Goal: Information Seeking & Learning: Find specific fact

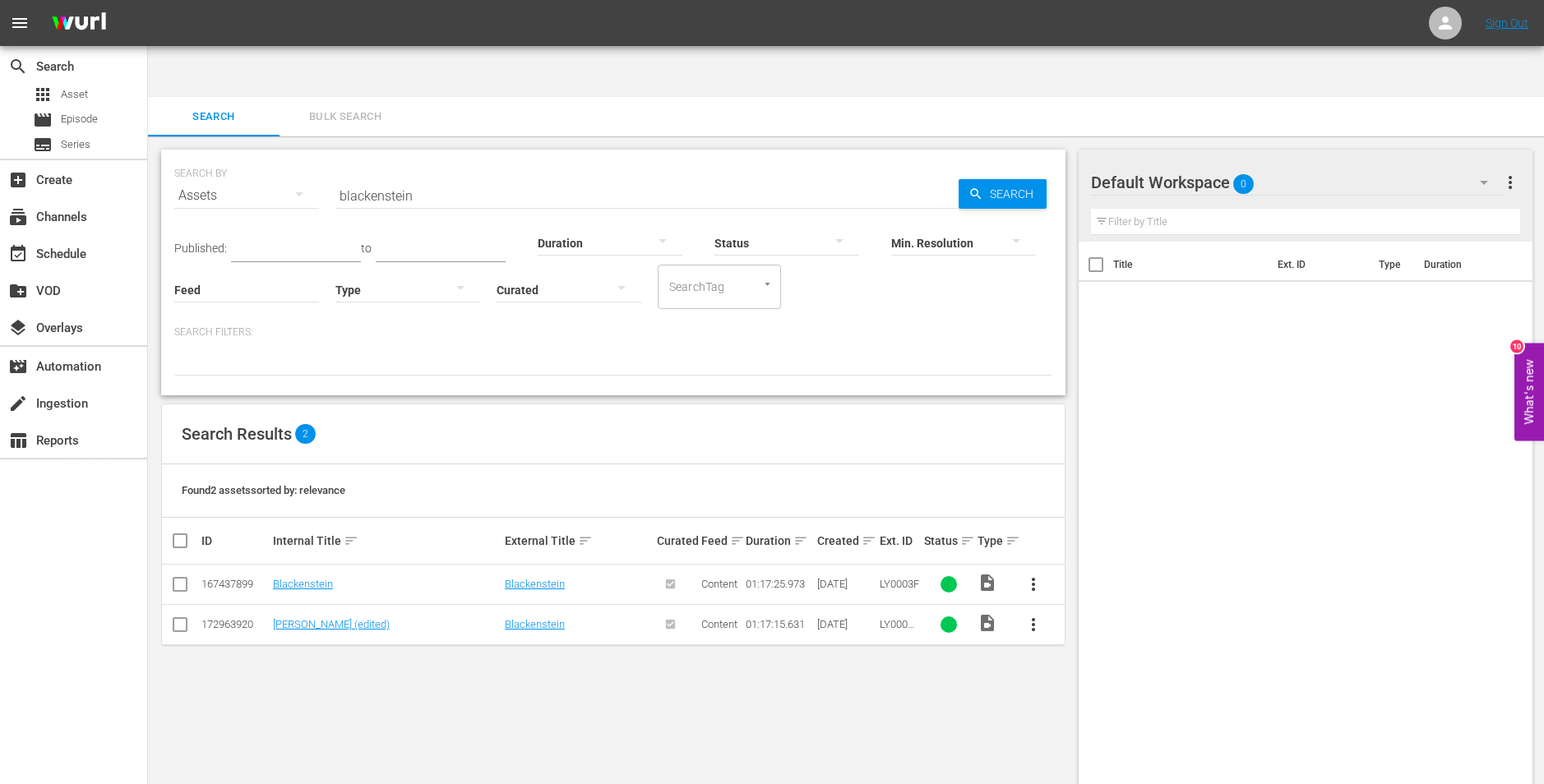
scroll to position [1, 0]
click at [597, 175] on input "blackenstein" at bounding box center [647, 195] width 623 height 40
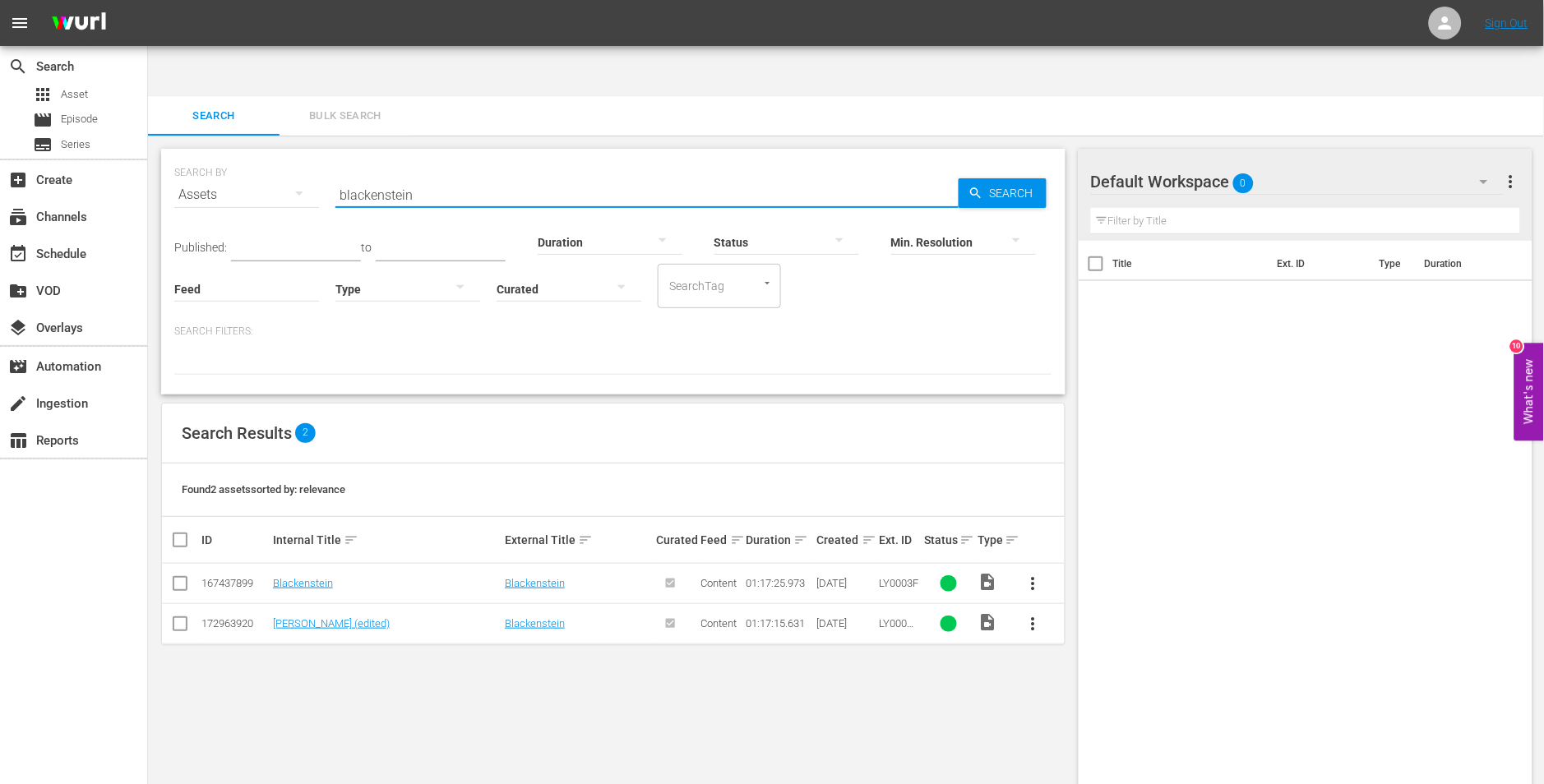
paste input "72 hours"
type input "72 hours"
click at [1038, 179] on span "Search" at bounding box center [1014, 193] width 63 height 30
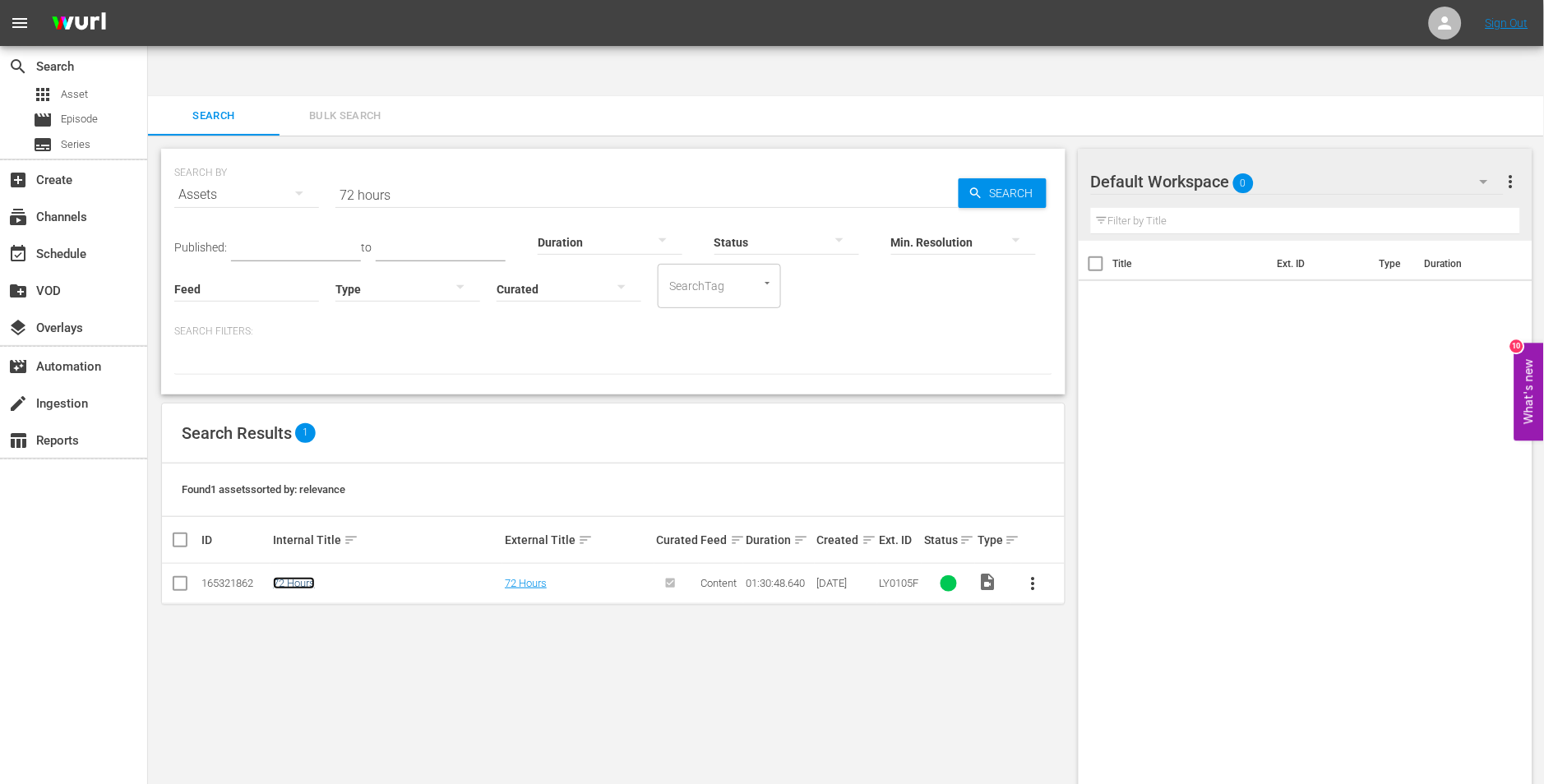
click at [289, 577] on link "72 Hours" at bounding box center [294, 583] width 42 height 13
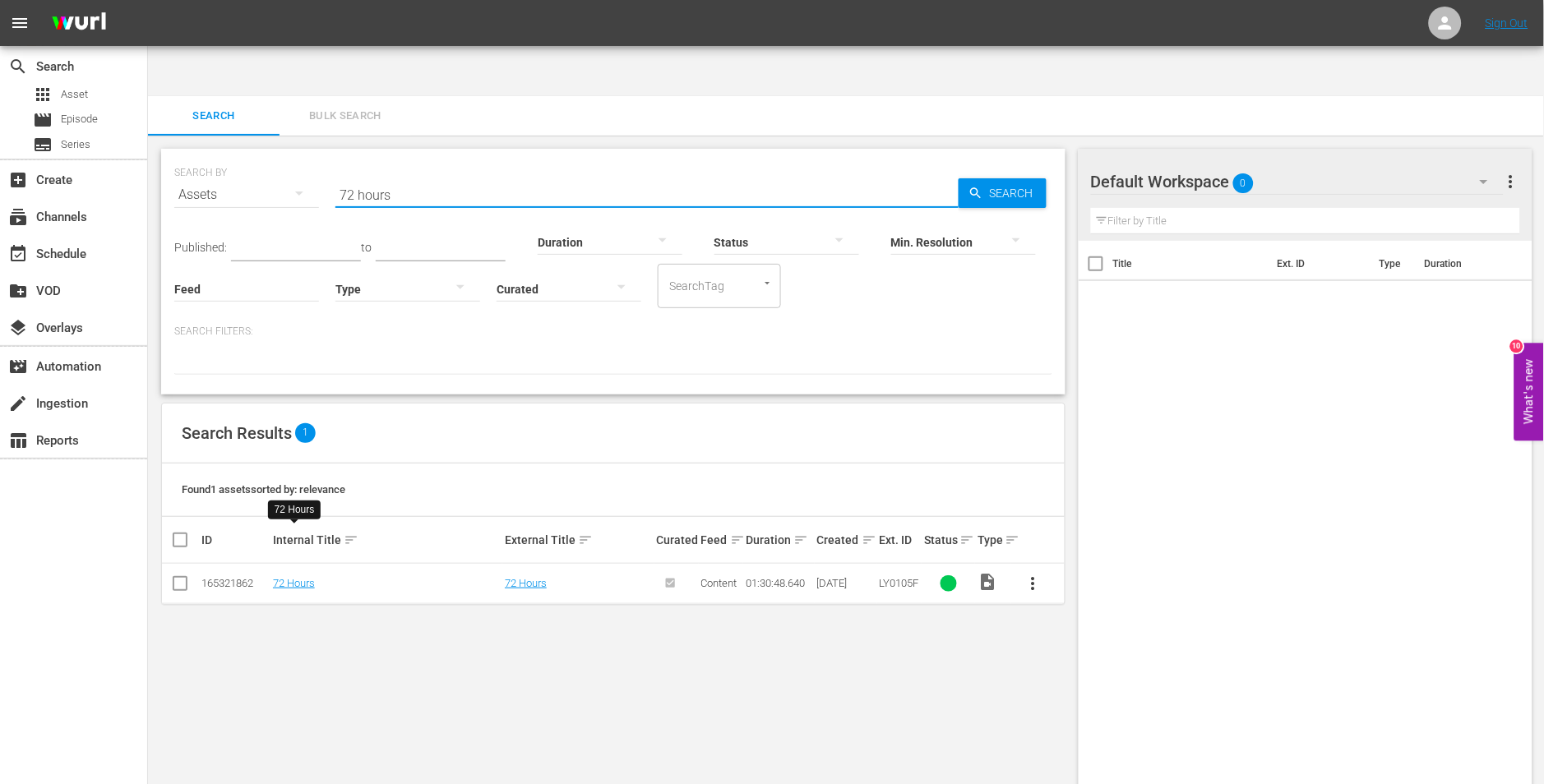
drag, startPoint x: 407, startPoint y: 147, endPoint x: 286, endPoint y: 148, distance: 121.0
click at [288, 155] on div "SEARCH BY Search By Assets Search ID, Title, Description, Keywords, or Category…" at bounding box center [613, 185] width 878 height 59
paste input "<img jsname="kSDGid" class="bn6k9b" aria-hidden="true" alt="" role="none" src="…"
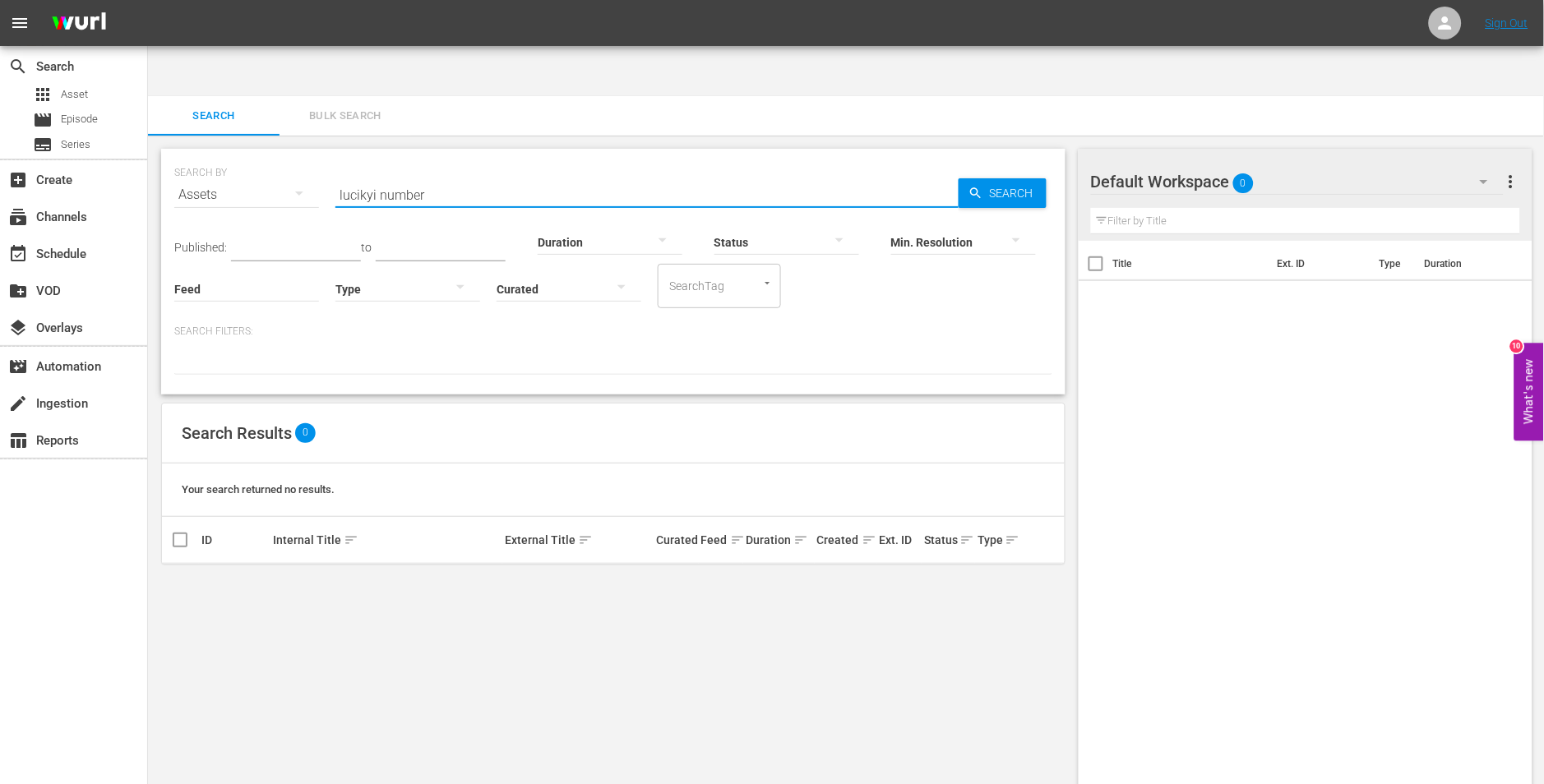
type input "n"
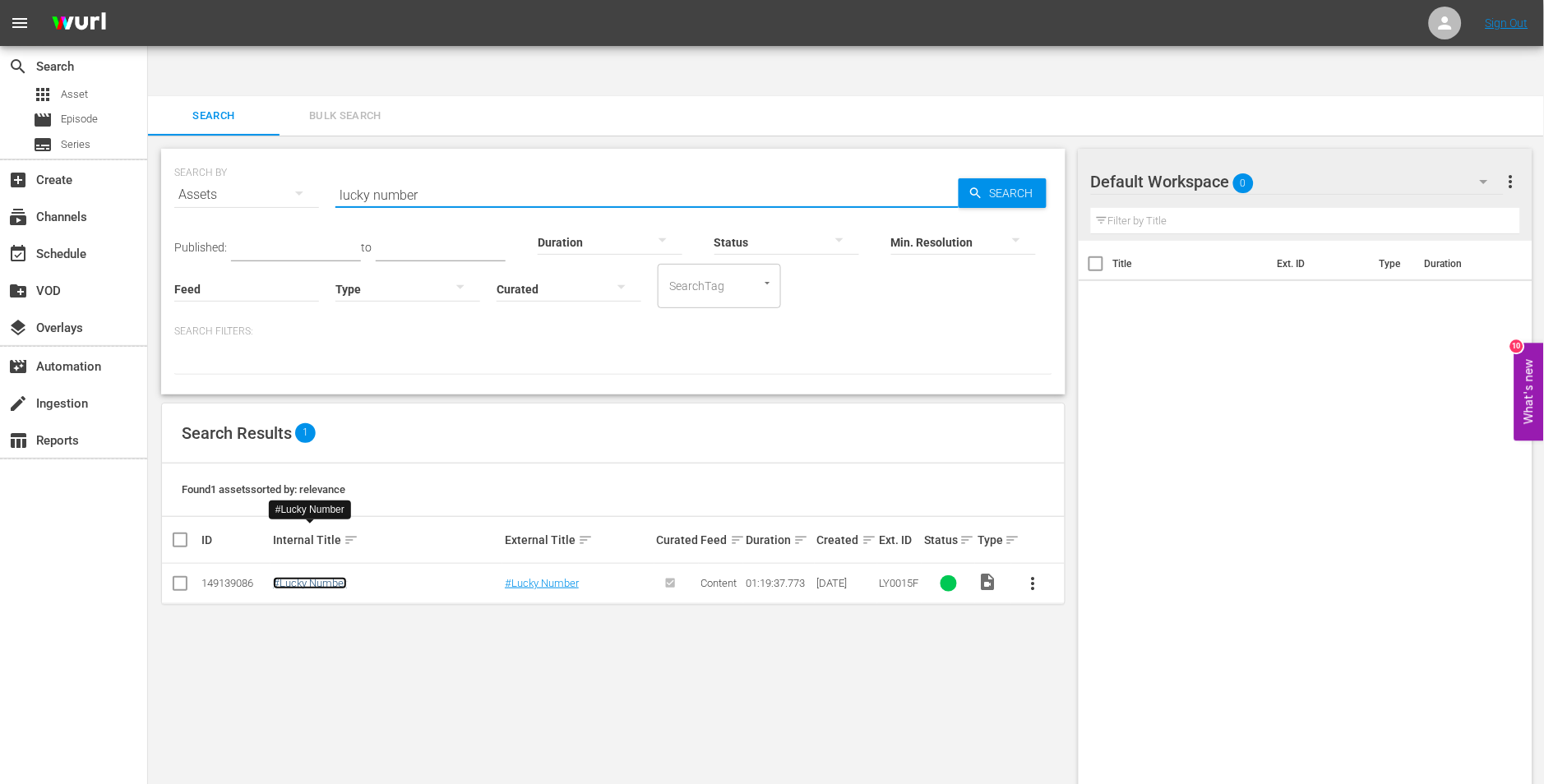
drag, startPoint x: 294, startPoint y: 536, endPoint x: 284, endPoint y: 541, distance: 11.2
click at [292, 577] on link "#Lucky Number" at bounding box center [310, 583] width 74 height 13
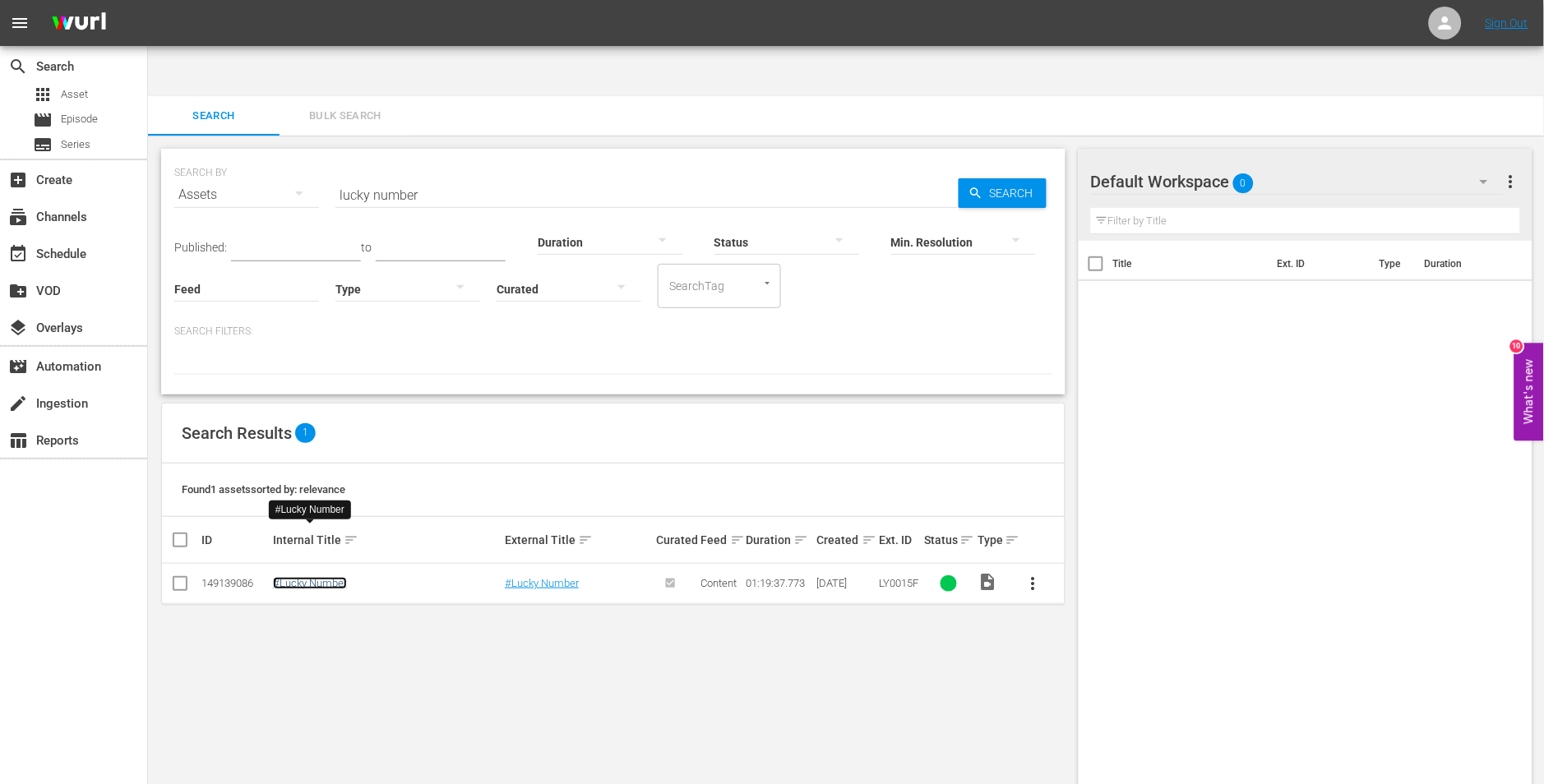
click at [292, 577] on link "#Lucky Number" at bounding box center [310, 583] width 74 height 13
click at [340, 603] on div "SEARCH BY Search By Assets Search ID, Title, Description, Keywords, or Category…" at bounding box center [614, 486] width 931 height 701
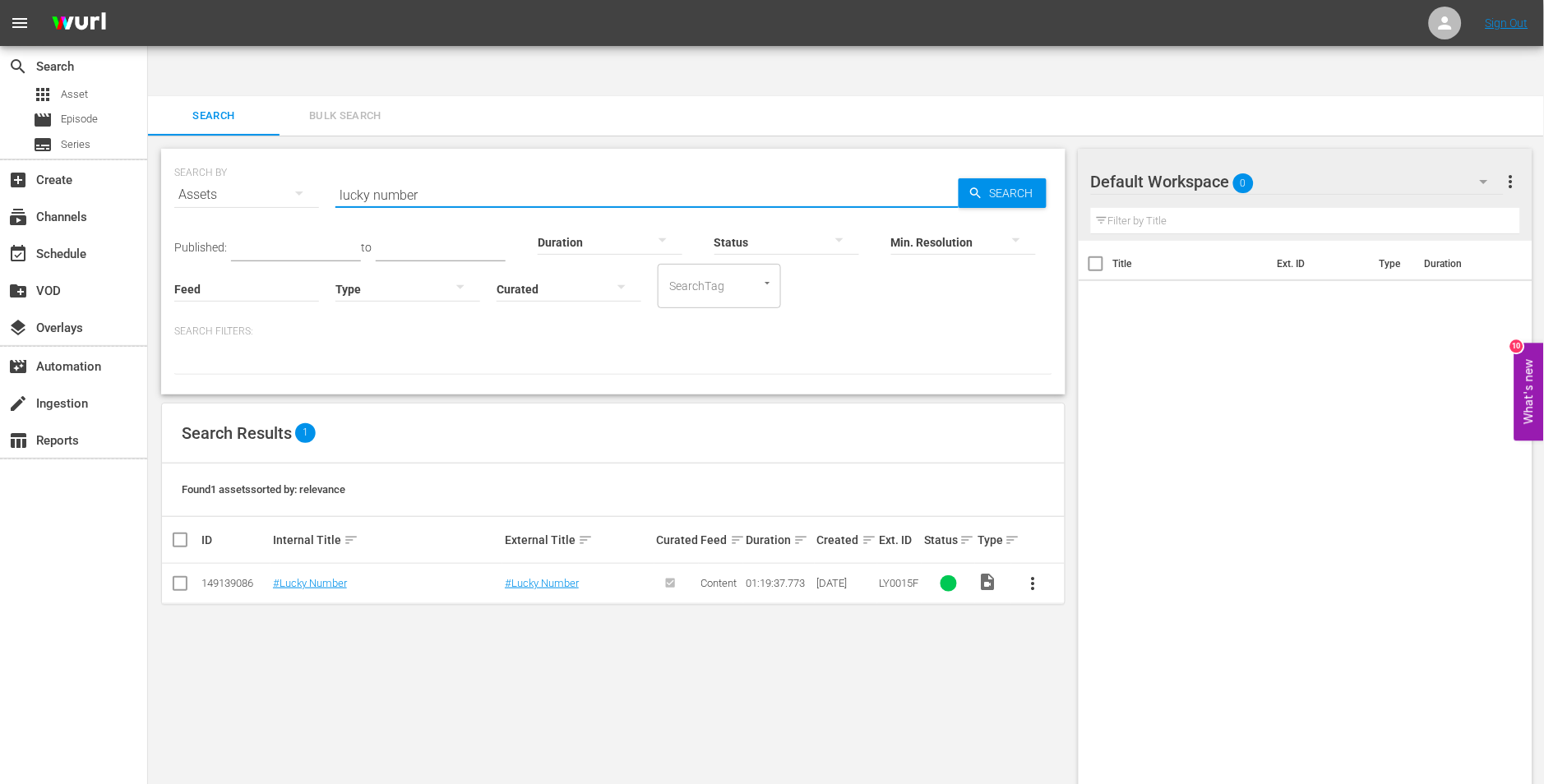
drag, startPoint x: 535, startPoint y: 144, endPoint x: 184, endPoint y: 132, distance: 351.2
click at [186, 155] on div "SEARCH BY Search By Assets Search ID, Title, Description, Keywords, or Category…" at bounding box center [613, 185] width 878 height 59
paste input "bone"
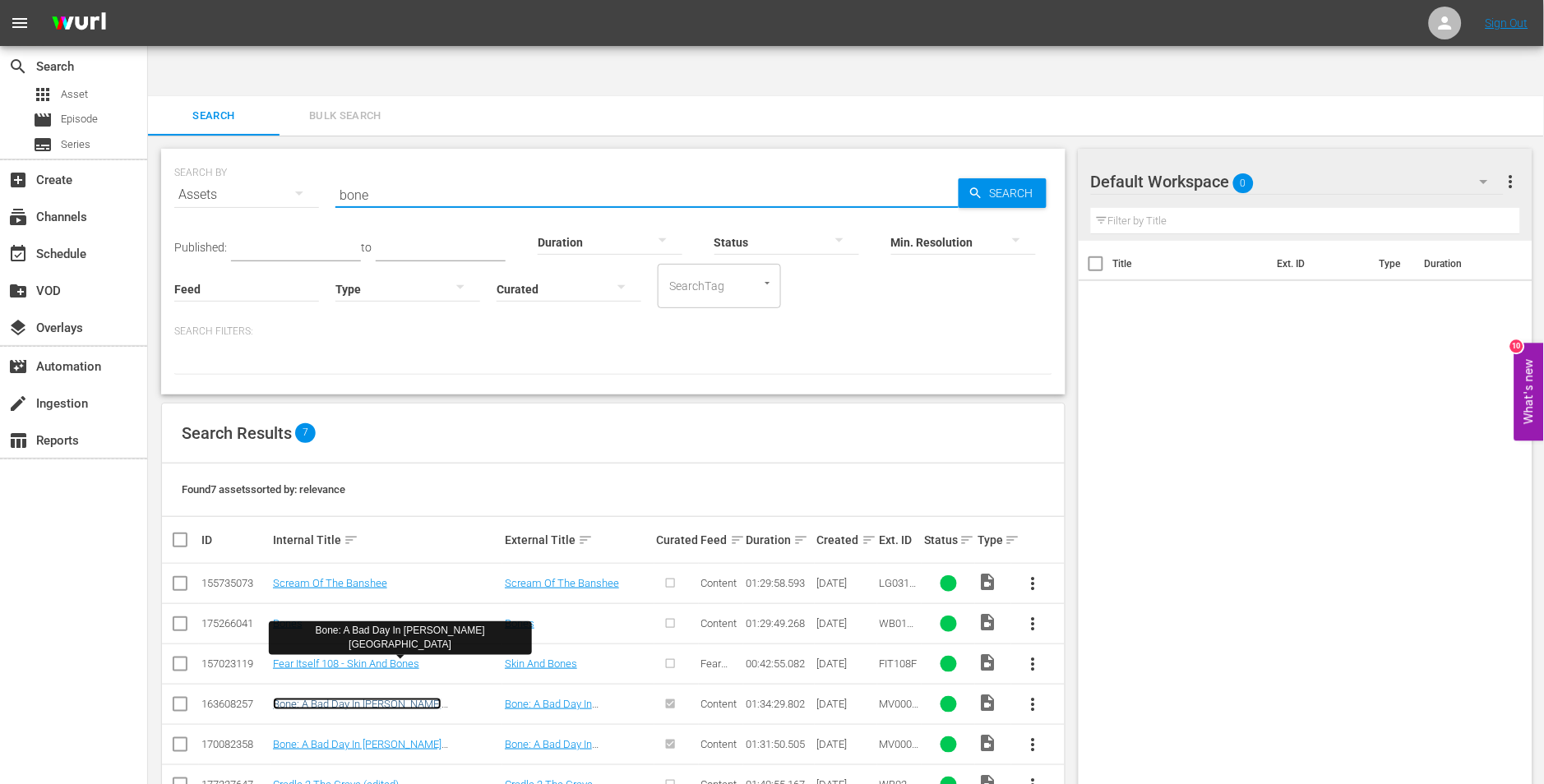
click at [358, 698] on link "Bone: A Bad Day In Beverly Hills" at bounding box center [358, 710] width 169 height 24
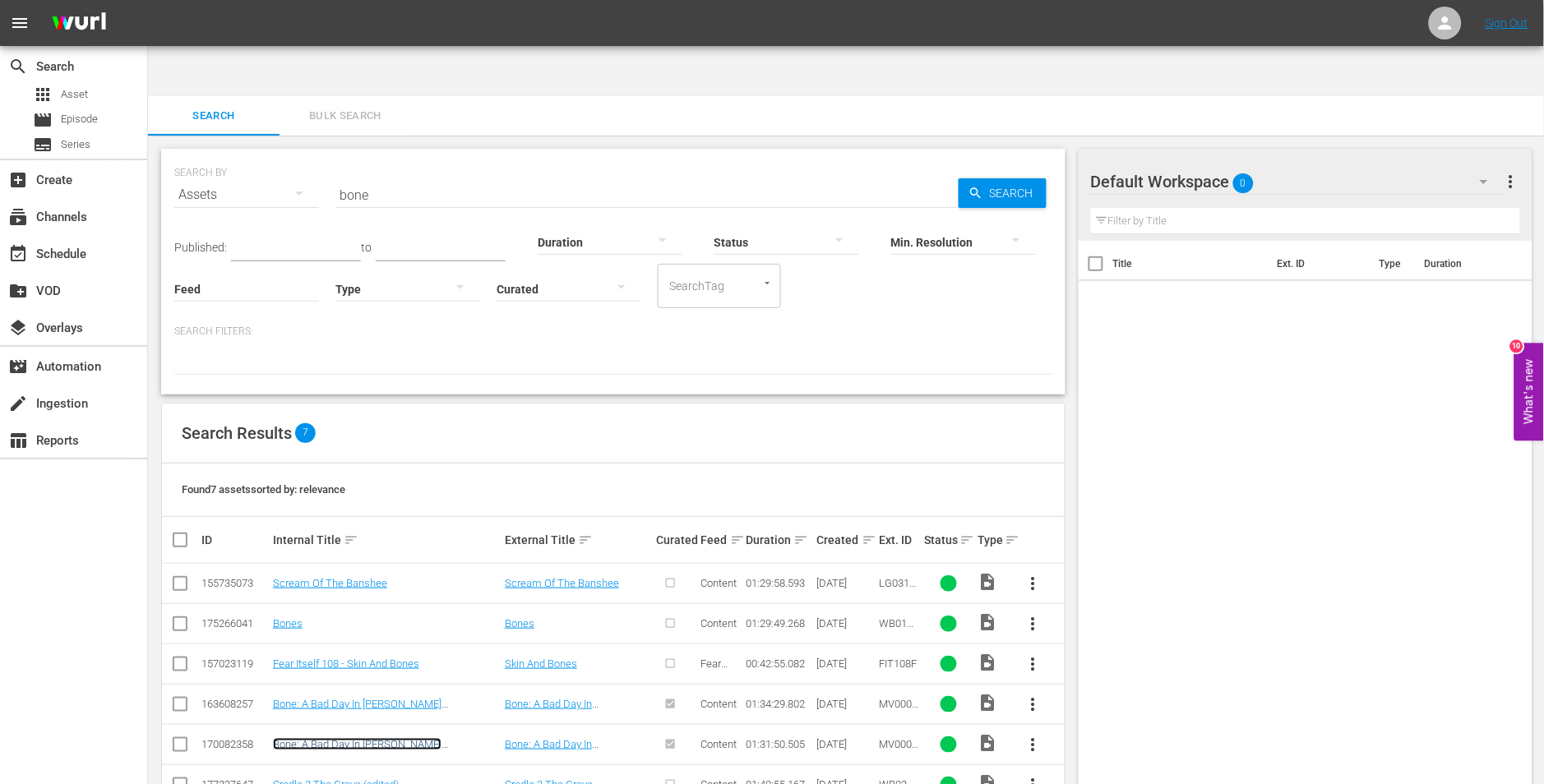
click at [353, 738] on link "Bone: A Bad Day In Beverly Hills (edited)" at bounding box center [358, 750] width 169 height 24
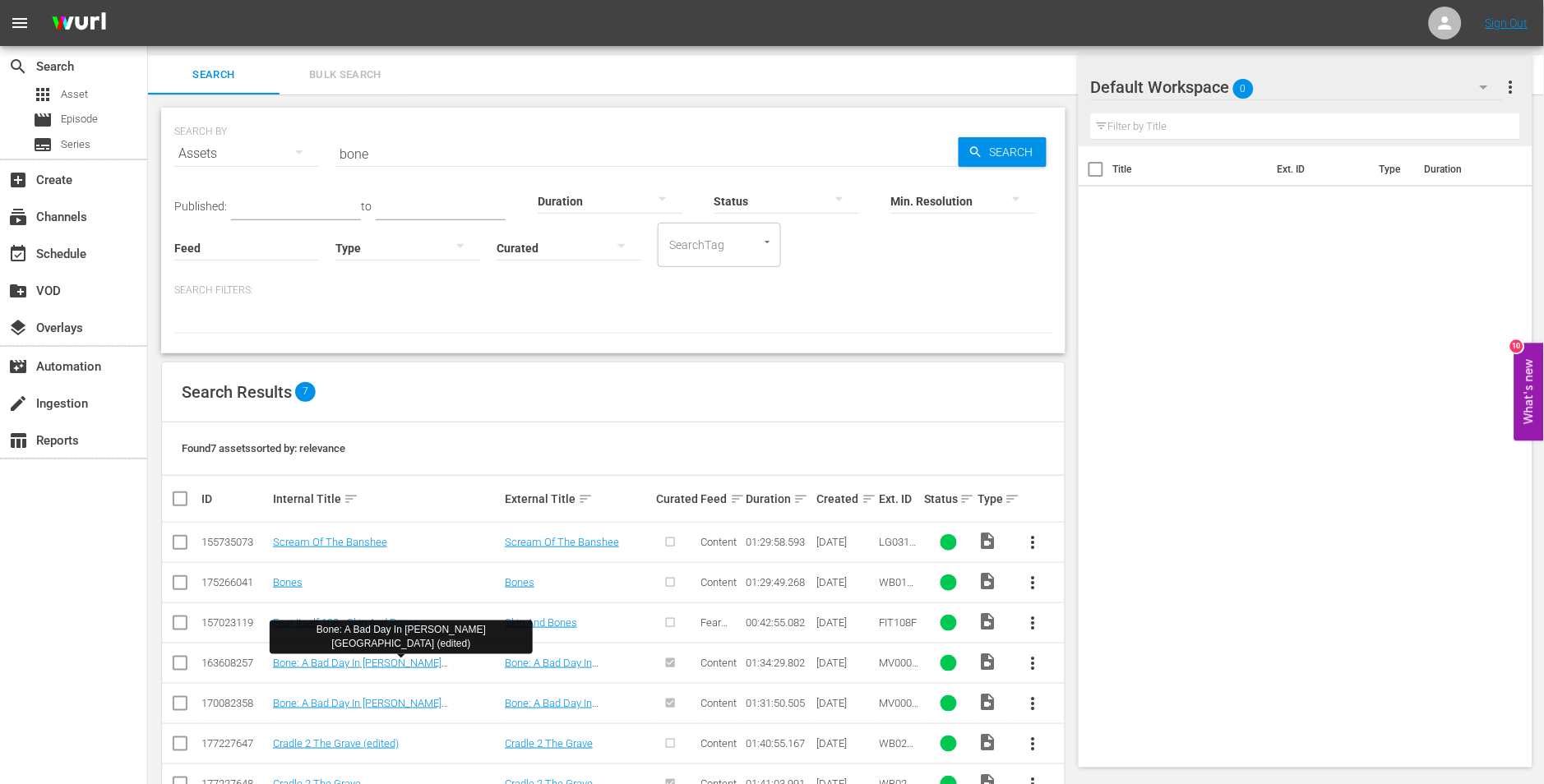
click at [364, 134] on input "bone" at bounding box center [647, 153] width 623 height 40
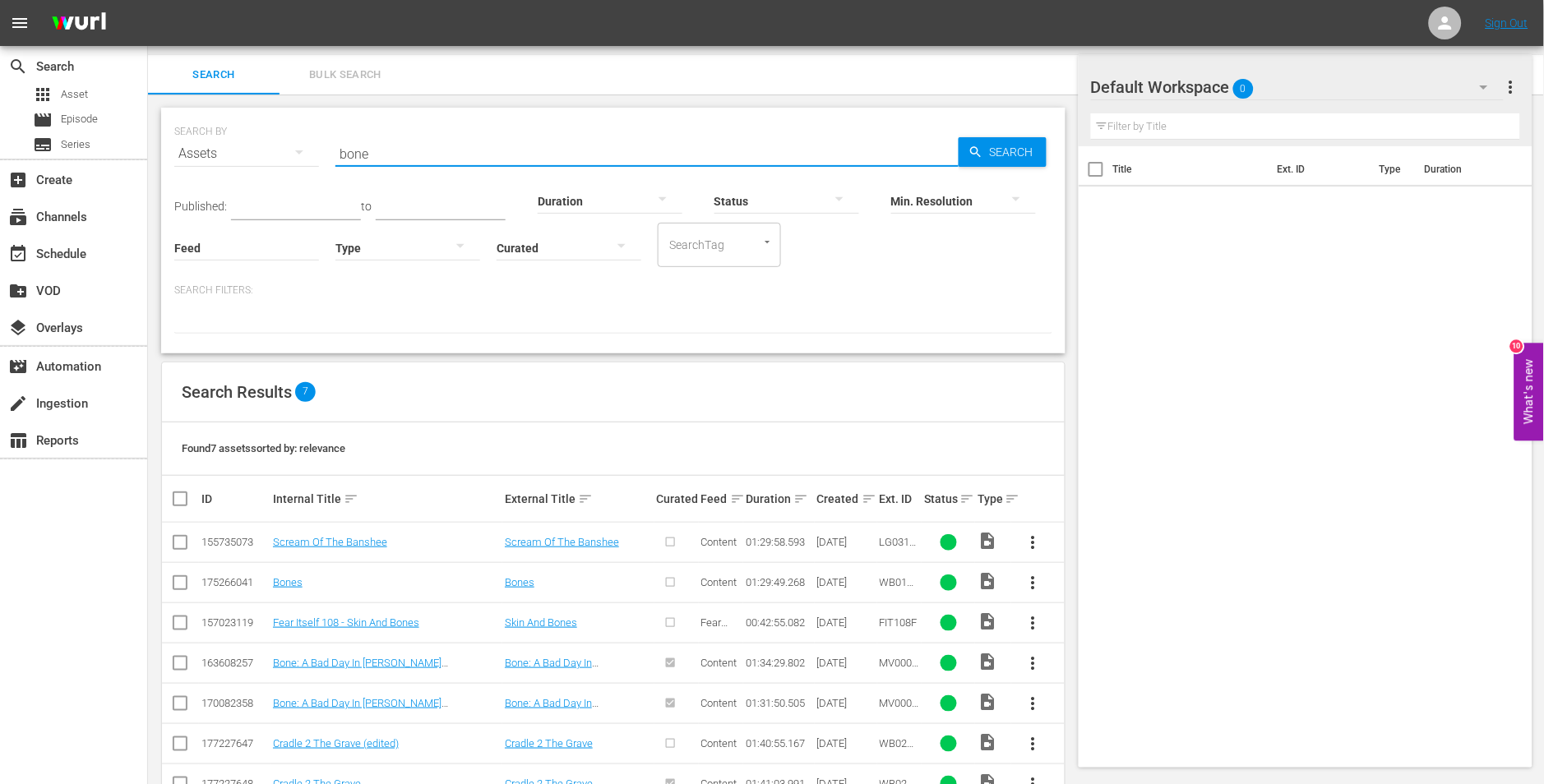
click at [364, 134] on input "bone" at bounding box center [647, 153] width 623 height 40
type input "jesse owens"
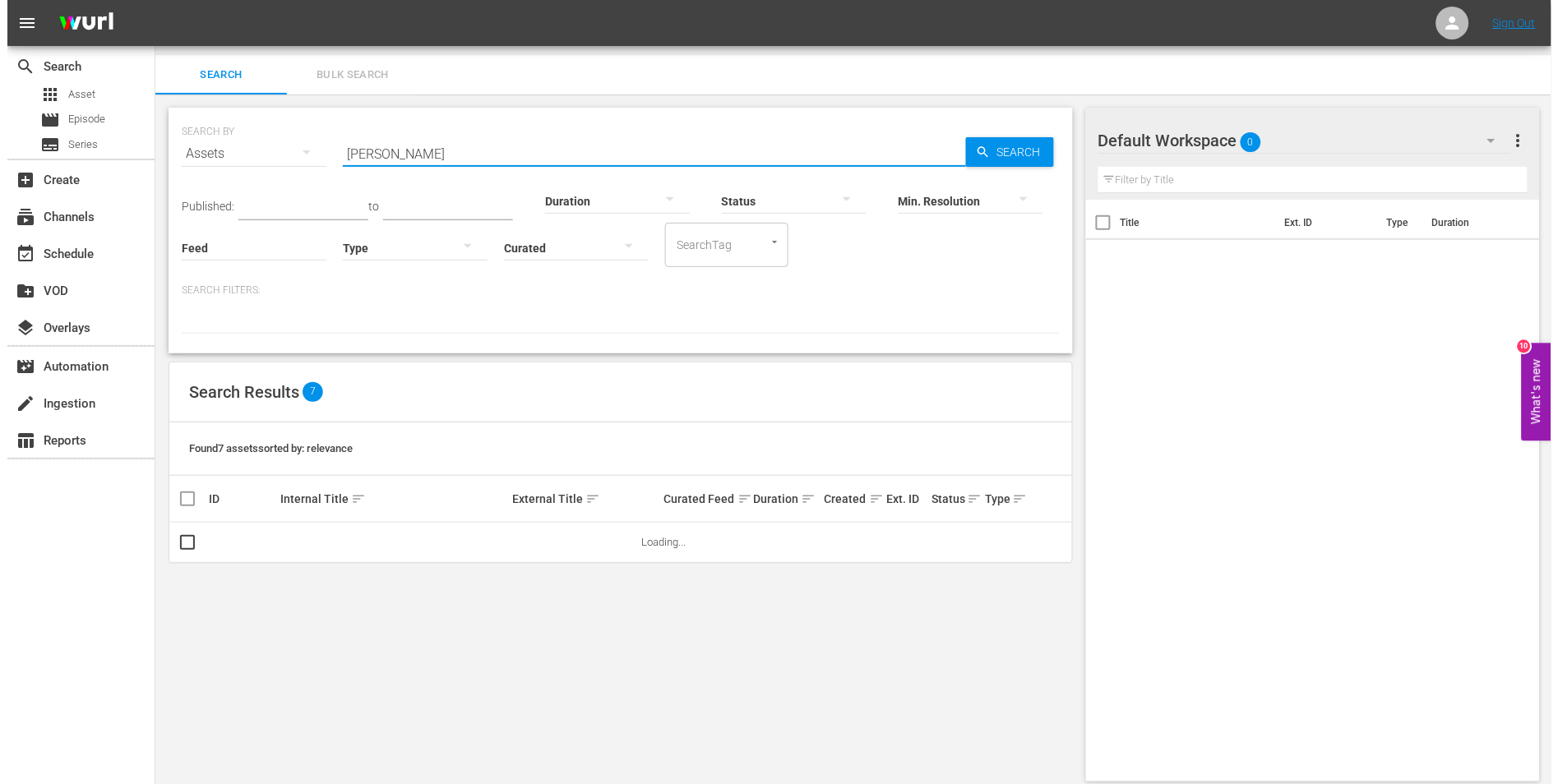
scroll to position [0, 0]
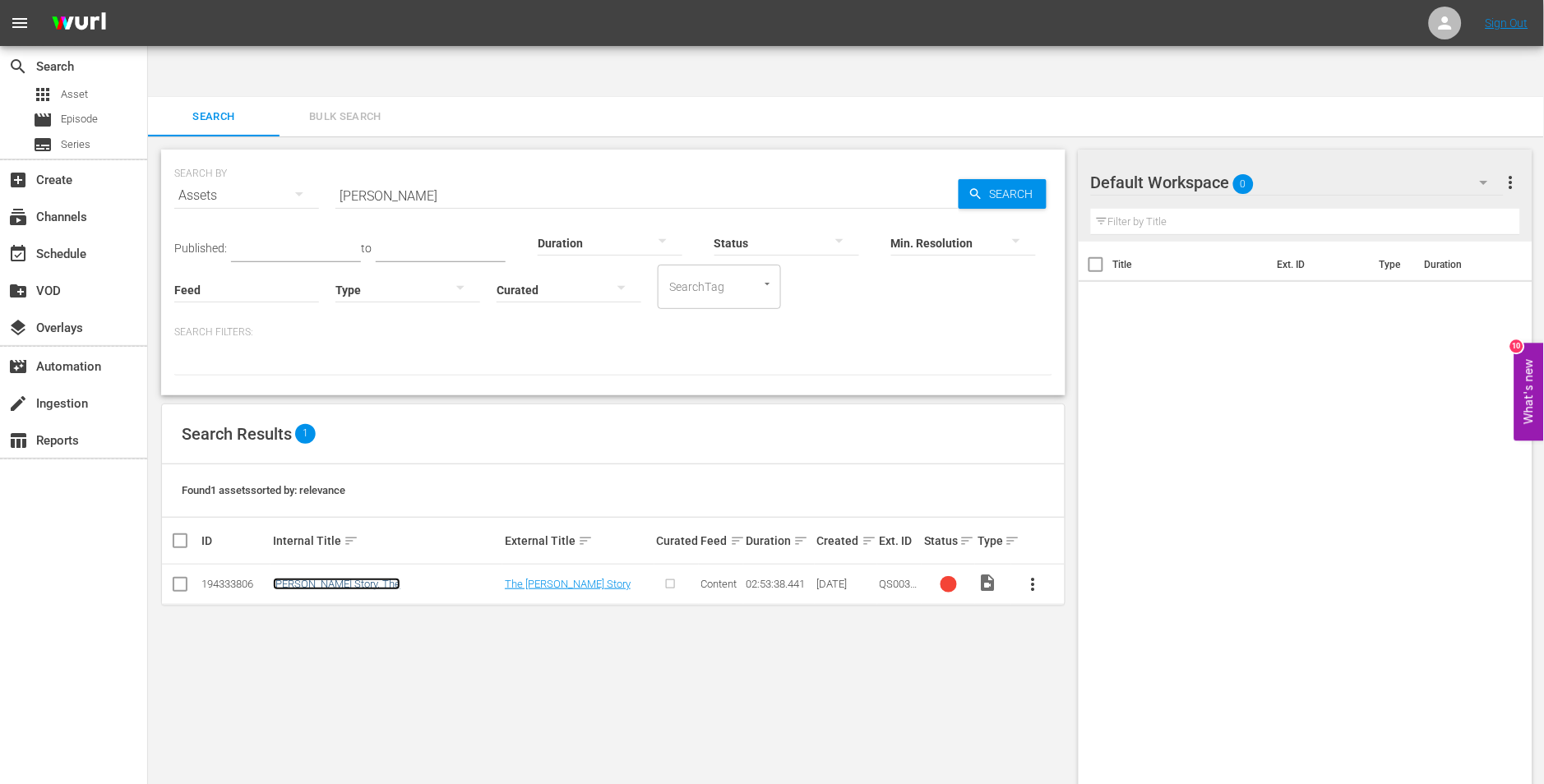
click at [374, 577] on link "Jesse Owens Story, The" at bounding box center [336, 583] width 127 height 13
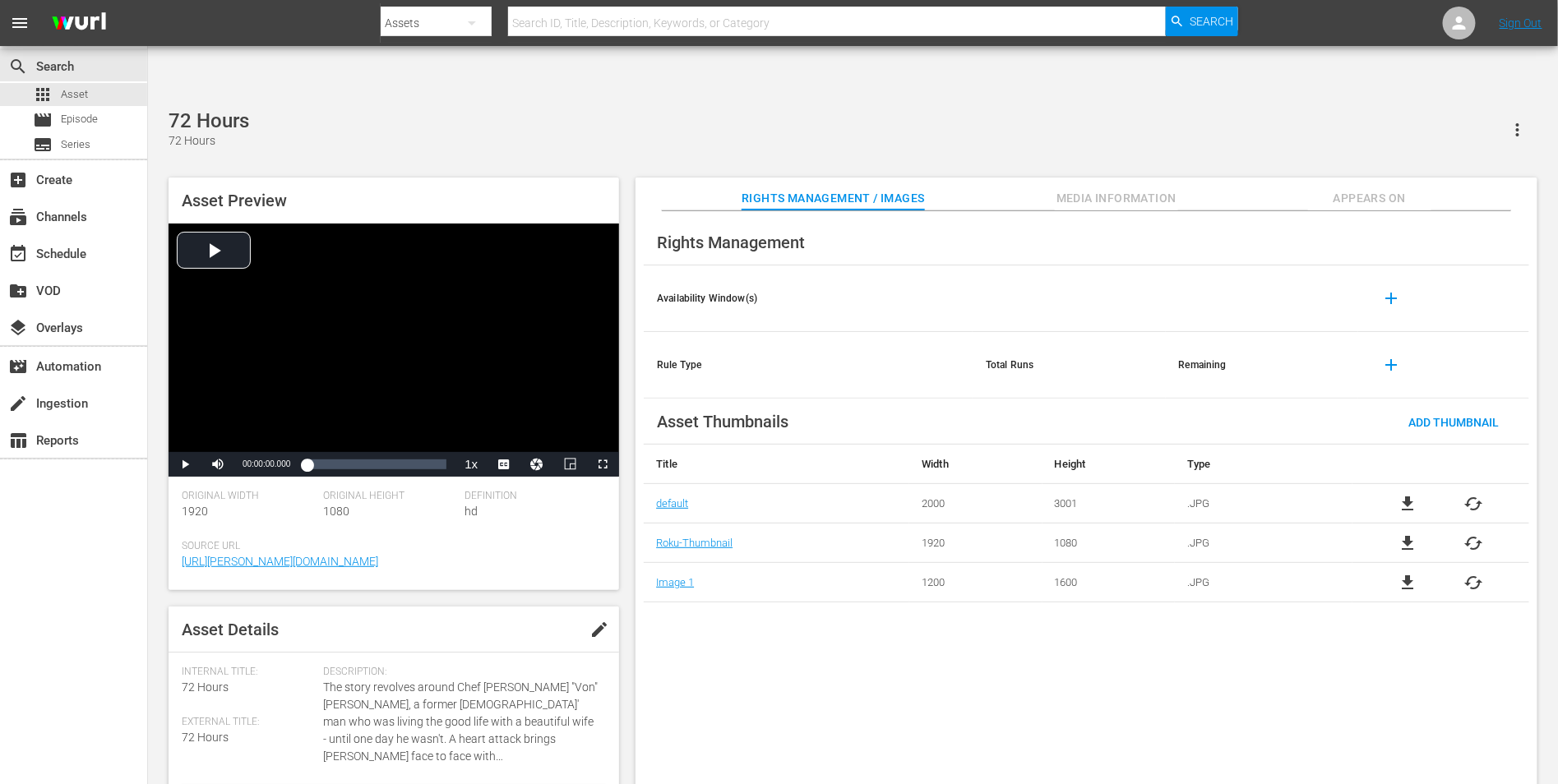
click at [743, 642] on div "Rights Management Availability Window(s) add Rule Type Total Runs Remaining add…" at bounding box center [1087, 512] width 902 height 600
click at [1474, 494] on span "cached" at bounding box center [1473, 503] width 19 height 19
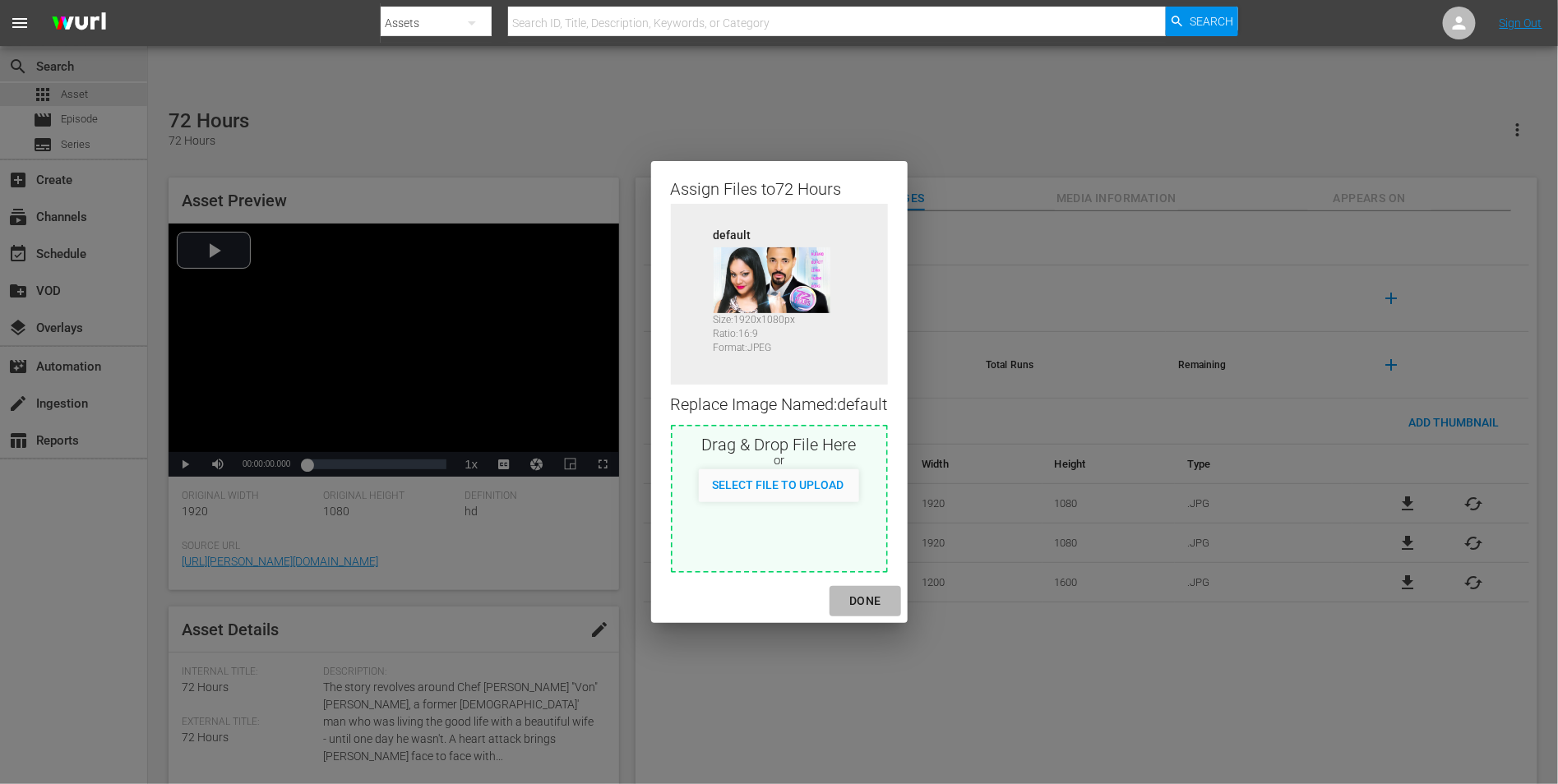
click at [873, 598] on div "DONE" at bounding box center [865, 601] width 57 height 20
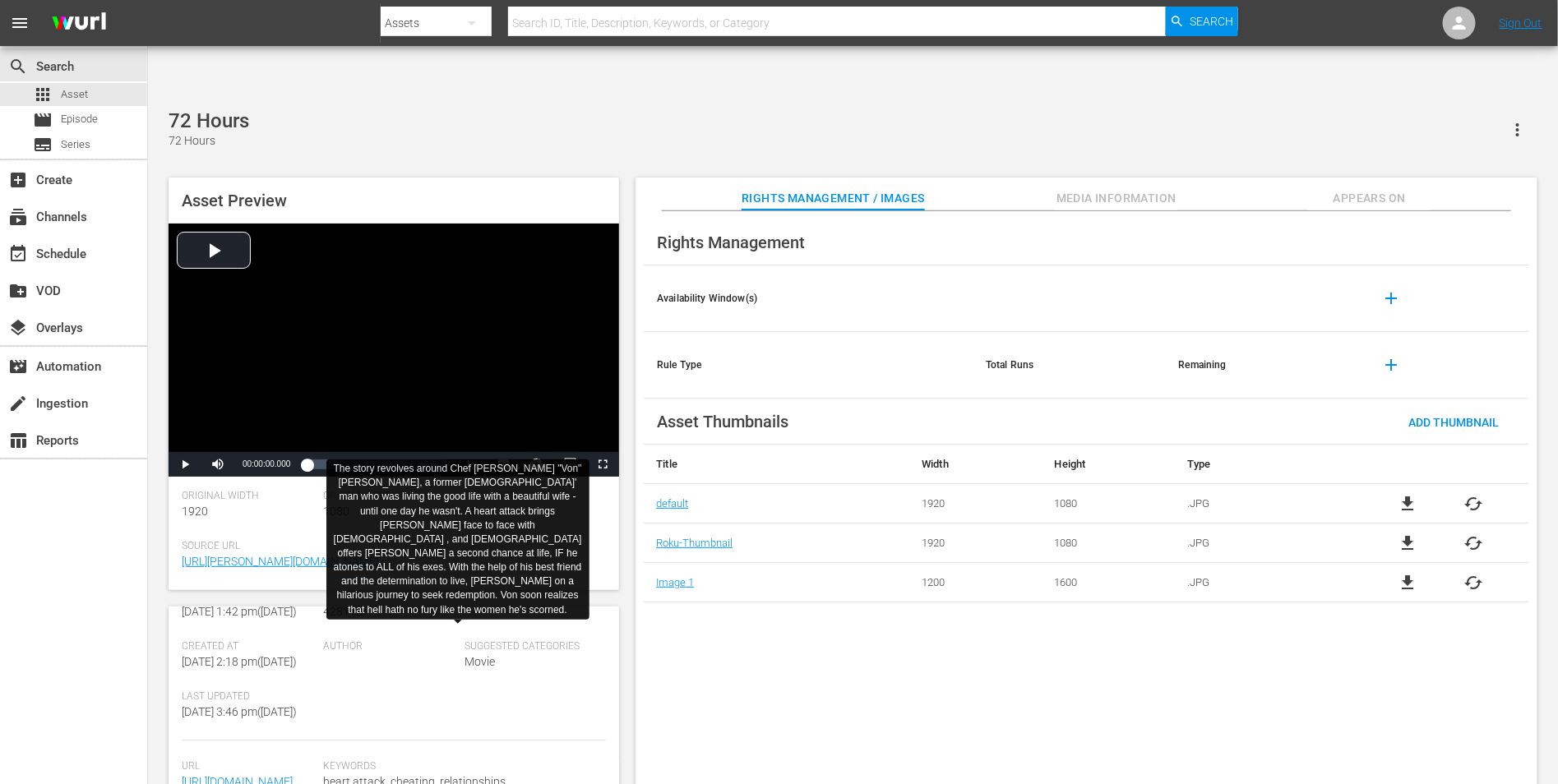
scroll to position [437, 0]
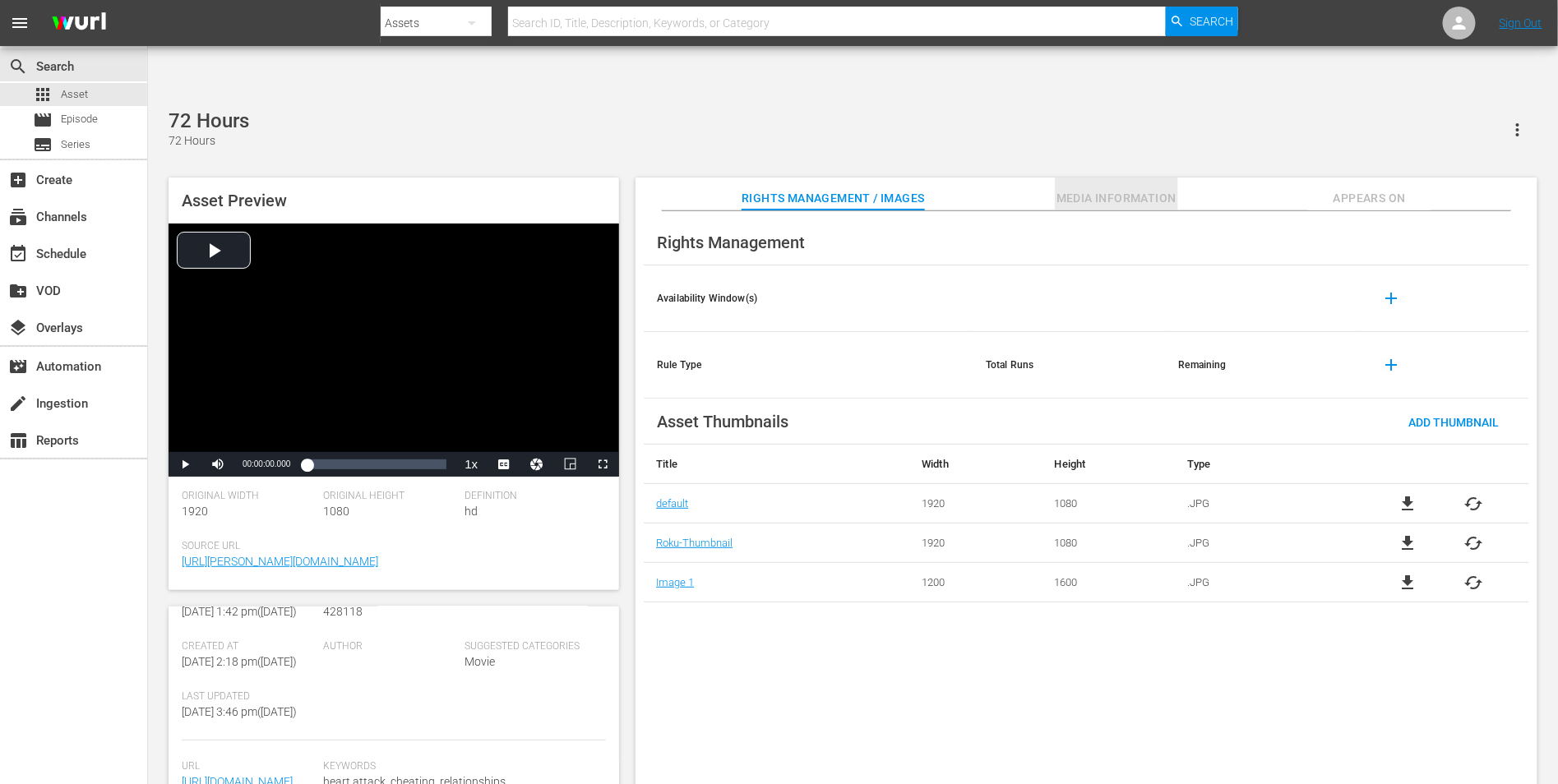
click at [1099, 188] on span "Media Information" at bounding box center [1116, 198] width 123 height 20
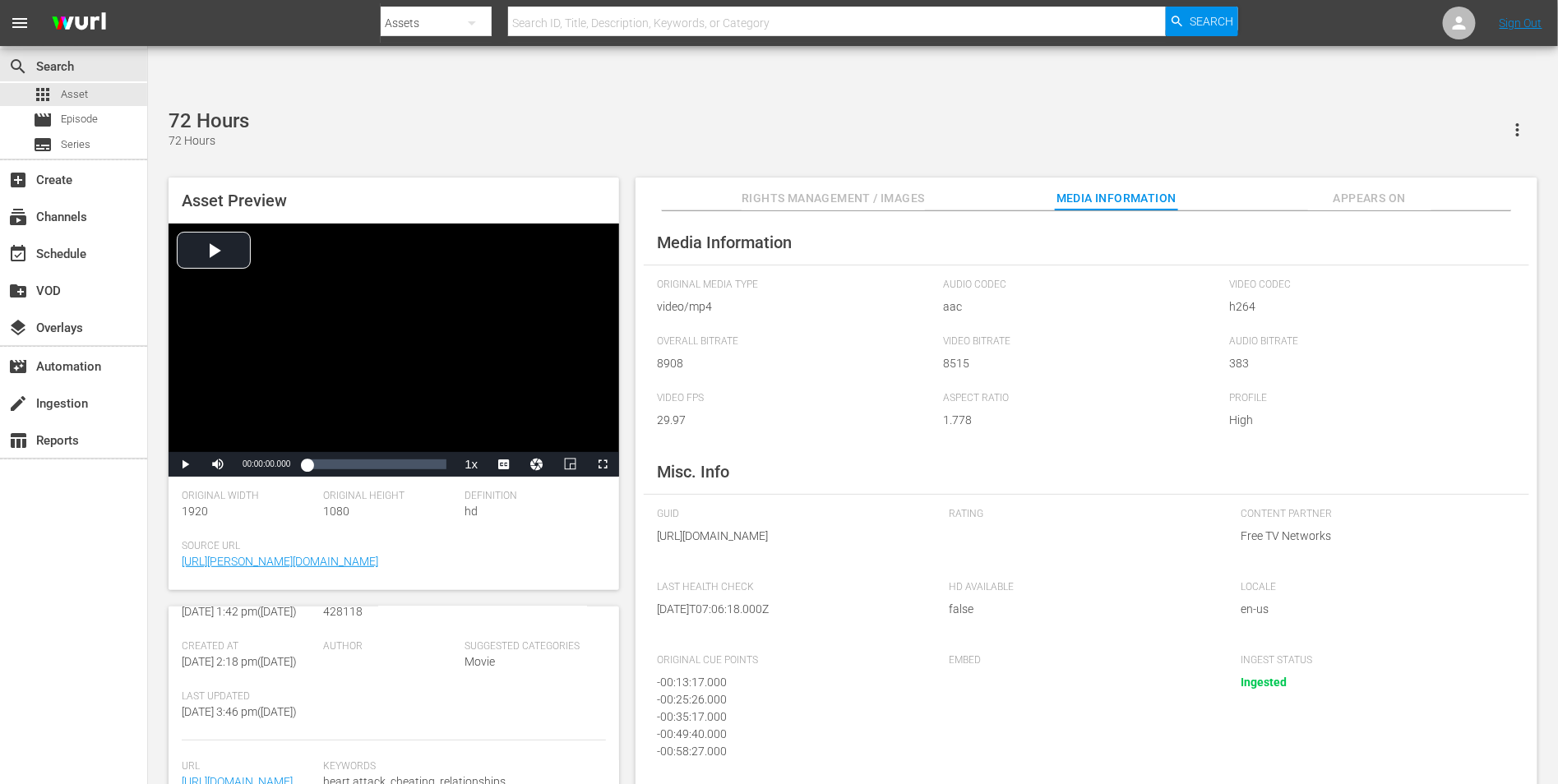
scroll to position [0, 0]
click at [884, 188] on span "Rights Management / Images" at bounding box center [833, 198] width 182 height 20
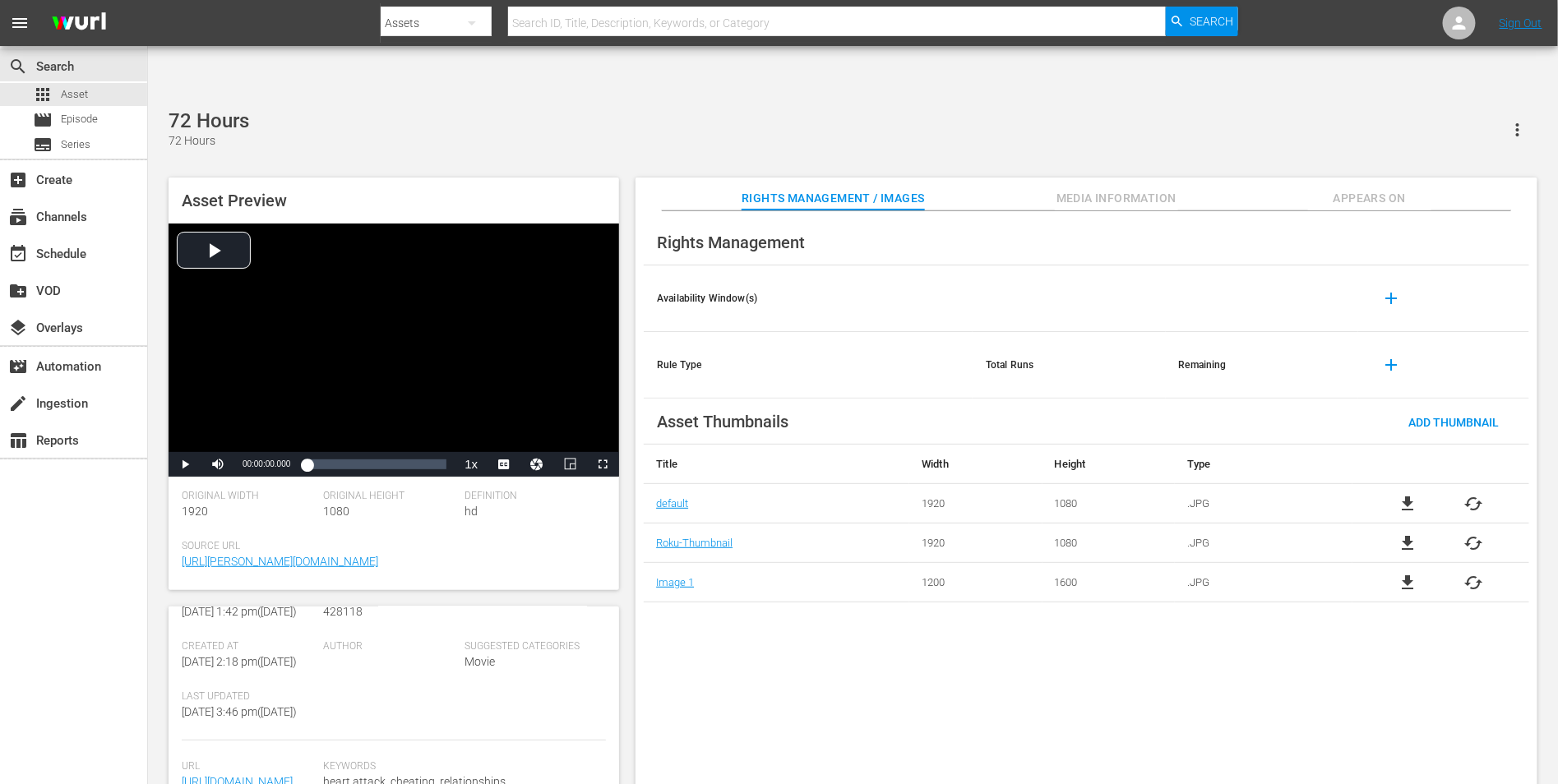
click at [1217, 606] on div "Rights Management Availability Window(s) add Rule Type Total Runs Remaining add…" at bounding box center [1087, 512] width 902 height 600
click at [702, 628] on div "Rights Management Availability Window(s) add Rule Type Total Runs Remaining add…" at bounding box center [1087, 512] width 902 height 600
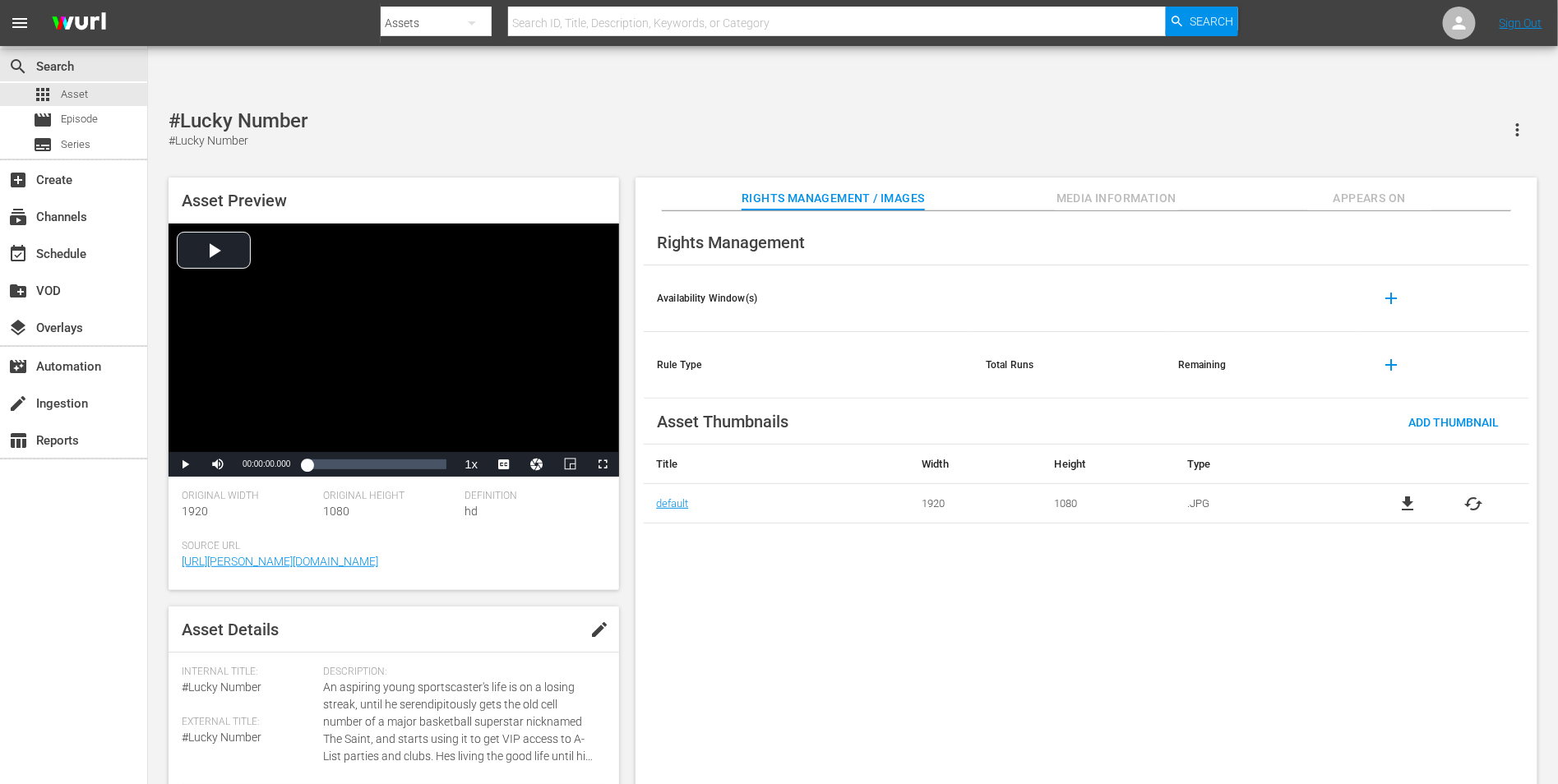
click at [549, 540] on span "Source Url" at bounding box center [389, 547] width 416 height 13
click at [1402, 494] on span "file_download" at bounding box center [1407, 503] width 19 height 19
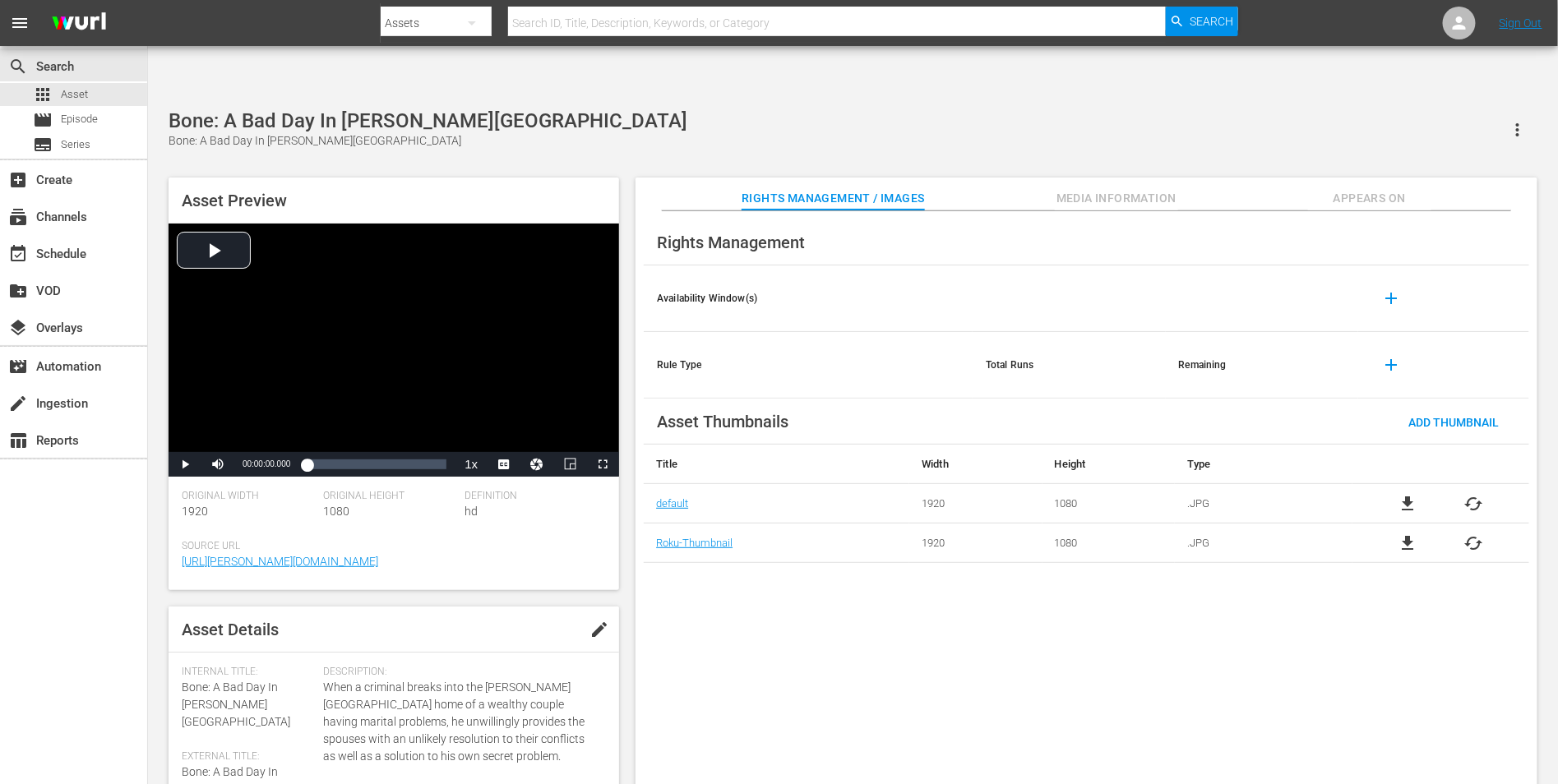
drag, startPoint x: 858, startPoint y: 678, endPoint x: 907, endPoint y: 724, distance: 67.2
click at [865, 682] on div "Rights Management Availability Window(s) add Rule Type Total Runs Remaining add…" at bounding box center [1087, 512] width 902 height 600
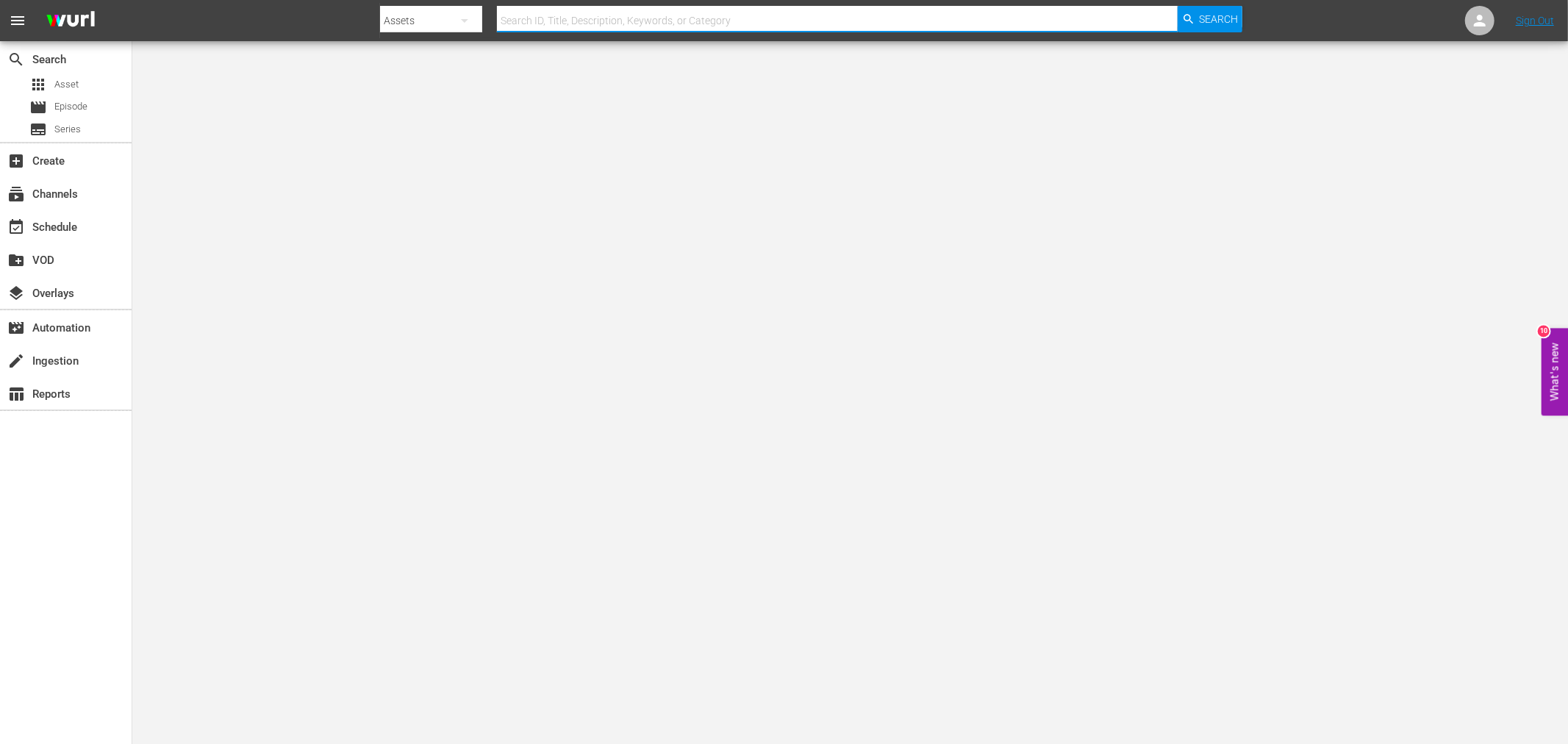
click at [911, 14] on input "text" at bounding box center [837, 20] width 681 height 35
paste input "Day of Trouble"
type input "Day of Trouble"
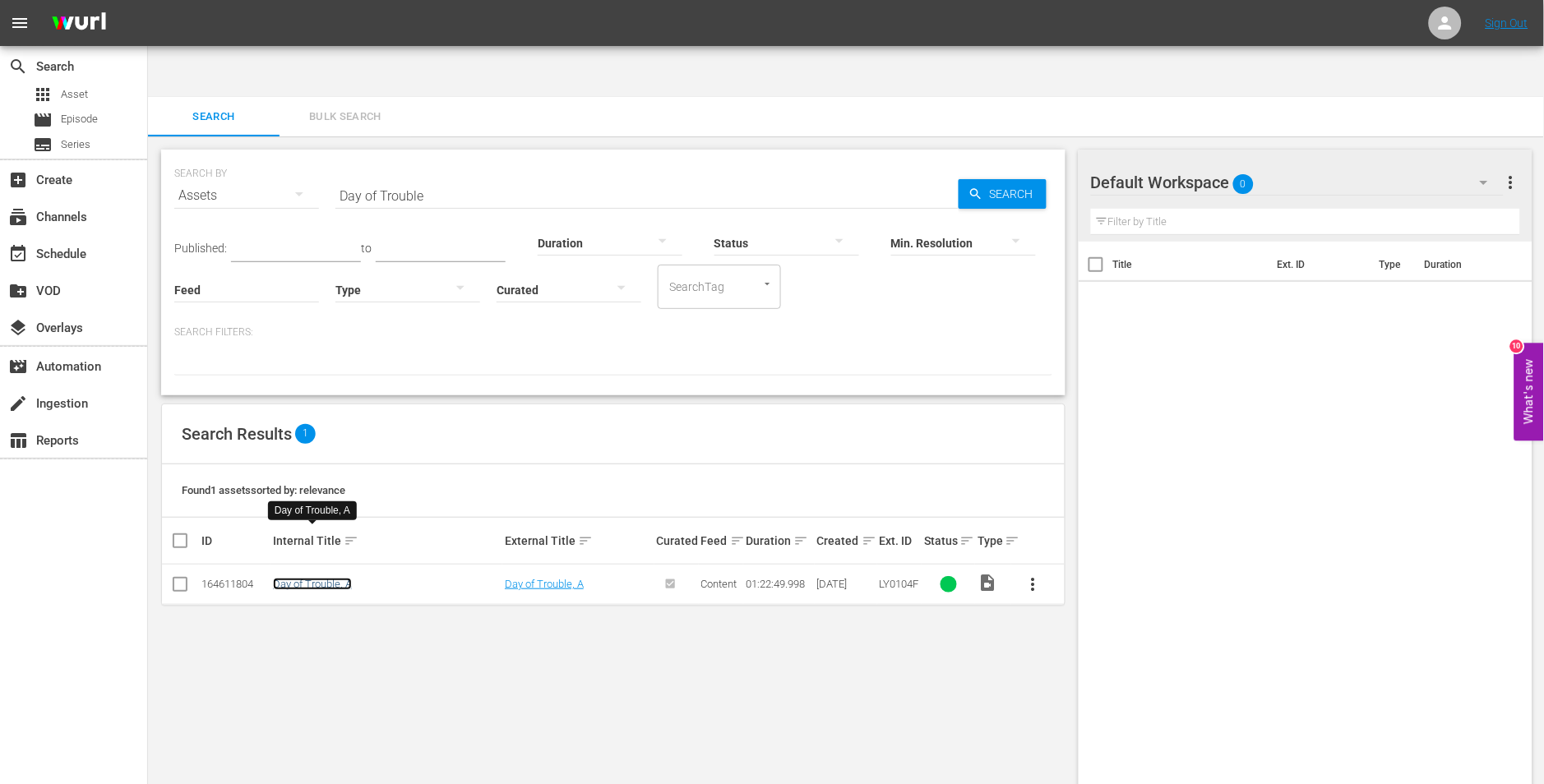
click at [324, 577] on link "Day of Trouble, A" at bounding box center [313, 583] width 79 height 13
